Goal: Information Seeking & Learning: Understand process/instructions

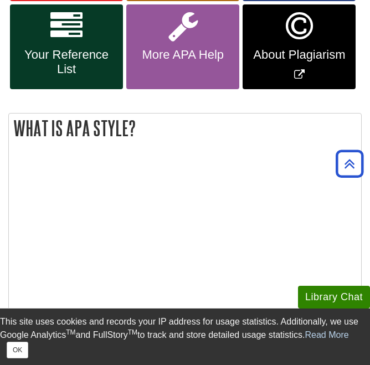
scroll to position [166, 0]
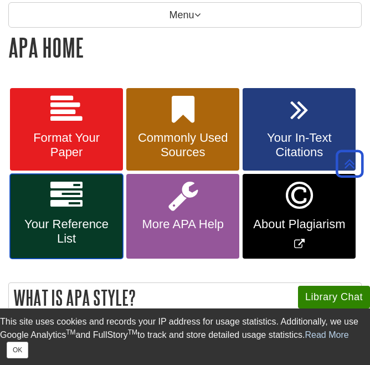
click at [42, 216] on link "Your Reference List" at bounding box center [66, 216] width 113 height 85
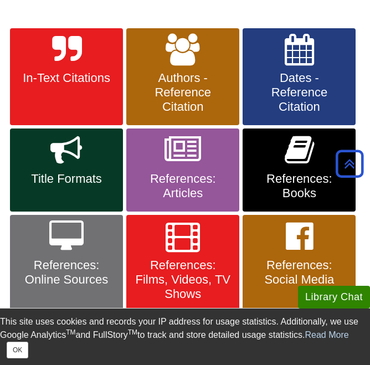
scroll to position [221, 0]
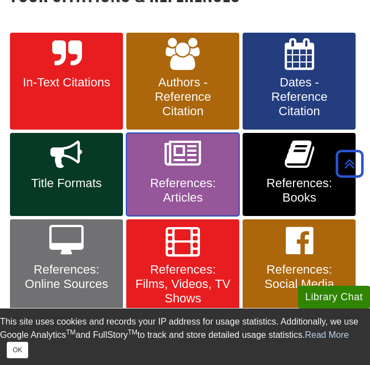
click at [193, 182] on span "References: Articles" at bounding box center [183, 190] width 96 height 29
click at [189, 172] on link "References: Articles" at bounding box center [182, 174] width 113 height 83
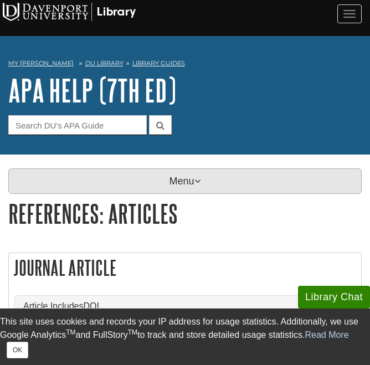
click at [165, 182] on p "Menu" at bounding box center [184, 180] width 353 height 25
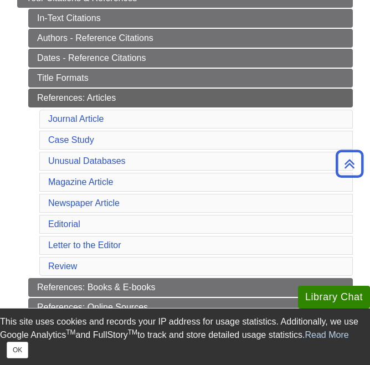
scroll to position [332, 0]
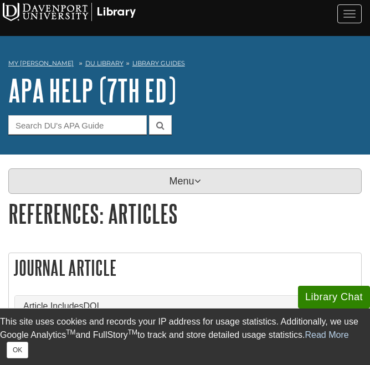
click at [174, 178] on p "Menu" at bounding box center [184, 180] width 353 height 25
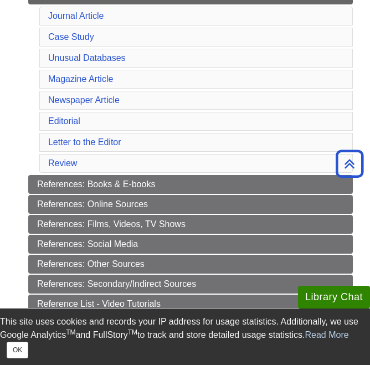
scroll to position [388, 0]
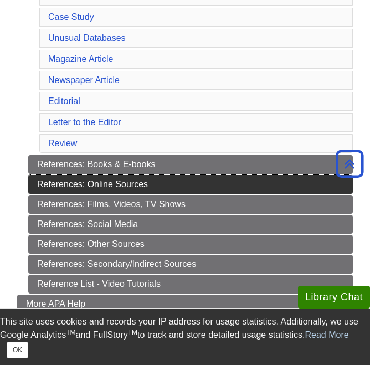
click at [74, 183] on link "References: Online Sources" at bounding box center [190, 184] width 324 height 19
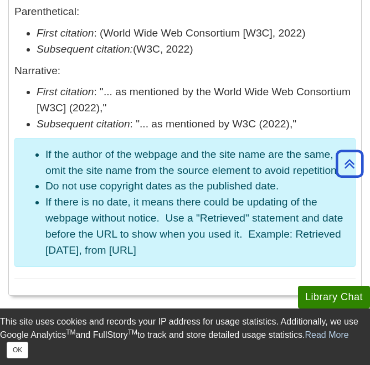
scroll to position [941, 0]
